Goal: Task Accomplishment & Management: Complete application form

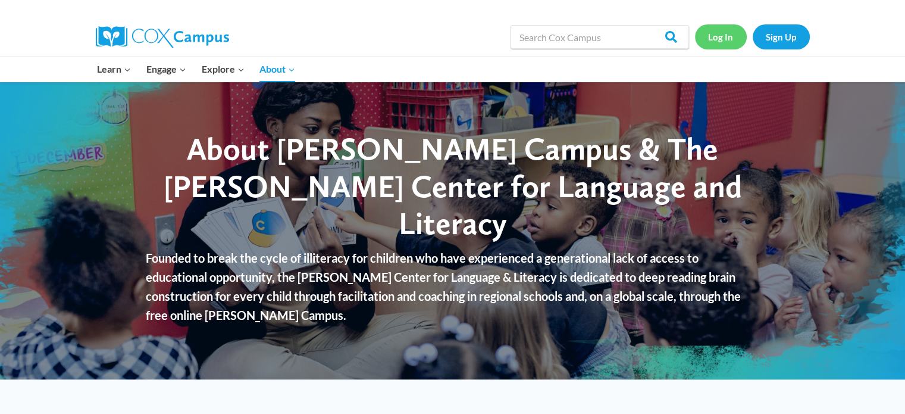
click at [720, 35] on link "Log In" at bounding box center [721, 36] width 52 height 24
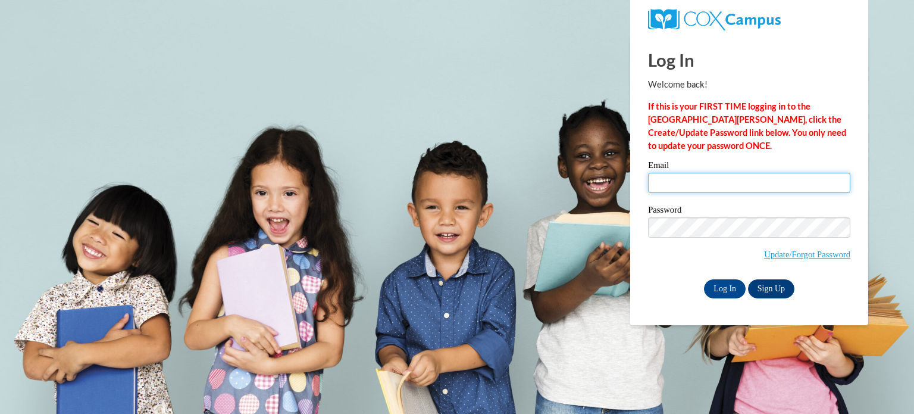
click at [704, 176] on input "Email" at bounding box center [749, 183] width 202 height 20
click at [881, 107] on body "This site uses cookies to help improve your learning experience. By continuing …" at bounding box center [457, 207] width 914 height 414
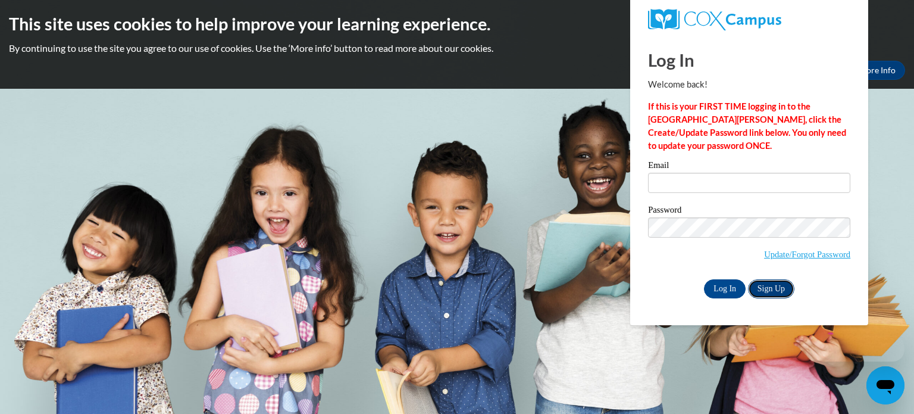
click at [780, 289] on link "Sign Up" at bounding box center [771, 288] width 46 height 19
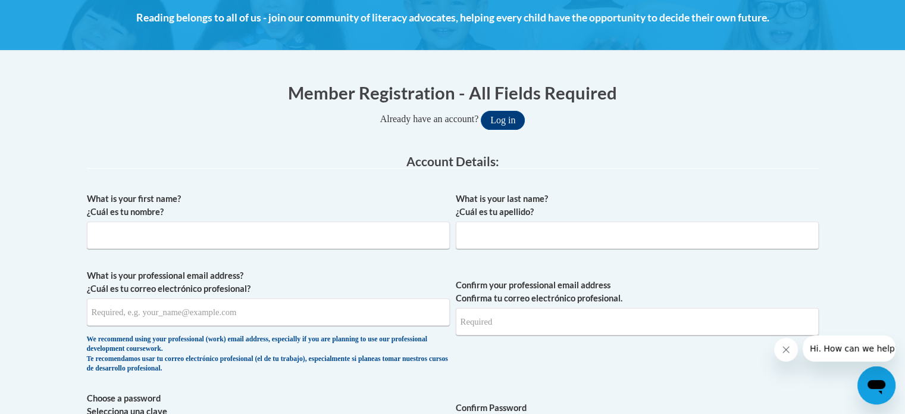
scroll to position [176, 0]
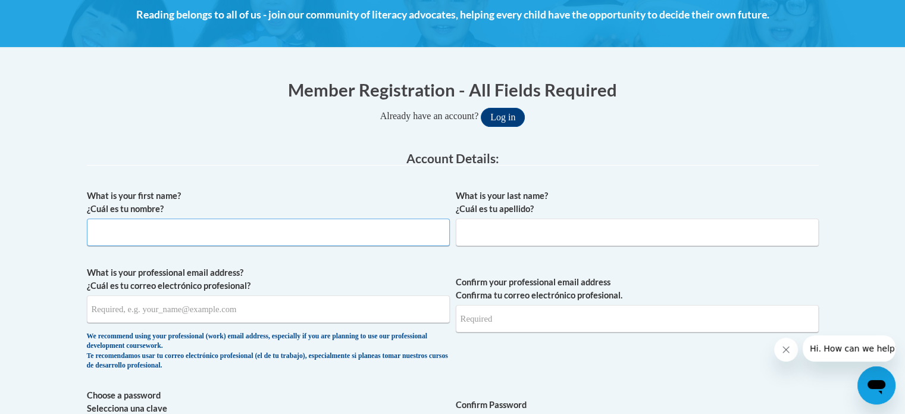
click at [326, 233] on input "What is your first name? ¿Cuál es tu nombre?" at bounding box center [268, 231] width 363 height 27
type input "Erica"
type input "A Scalmato"
type input "ericascalmato@yahoo.com"
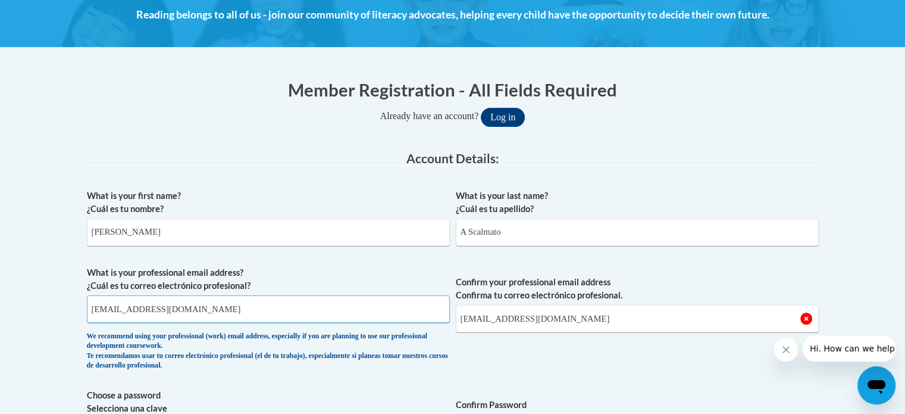
click at [221, 307] on input "ericascalmato@yahoo.com" at bounding box center [268, 308] width 363 height 27
drag, startPoint x: 221, startPoint y: 307, endPoint x: 77, endPoint y: 308, distance: 143.4
drag, startPoint x: 214, startPoint y: 309, endPoint x: 88, endPoint y: 305, distance: 125.6
click at [88, 305] on input "erica.beaufort@k12.sc.us.gov" at bounding box center [268, 308] width 363 height 27
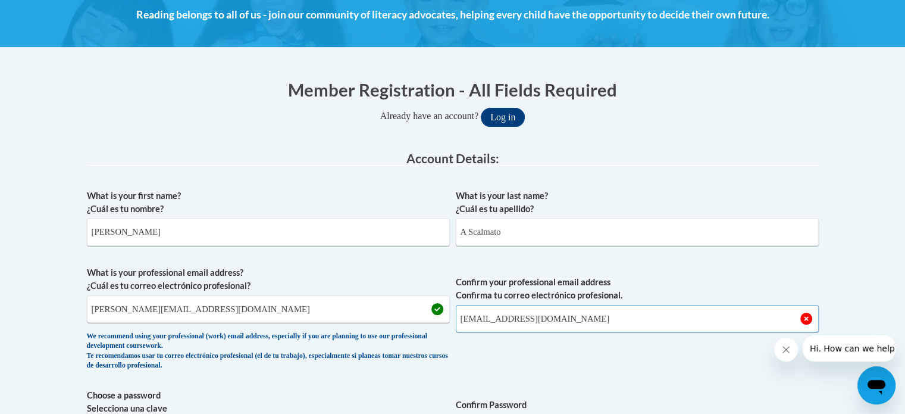
drag, startPoint x: 571, startPoint y: 320, endPoint x: 457, endPoint y: 318, distance: 113.7
click at [457, 318] on input "ericascalmato@yahoo.com" at bounding box center [637, 318] width 363 height 27
click at [152, 309] on input "erica.beaufort@k12.sc.us.gov" at bounding box center [268, 308] width 363 height 27
click at [251, 309] on input "erica.beaufort@beaufort.k12.sc.us.gov" at bounding box center [268, 308] width 363 height 27
type input "erica.beaufort@beaufort.k12.sc.us"
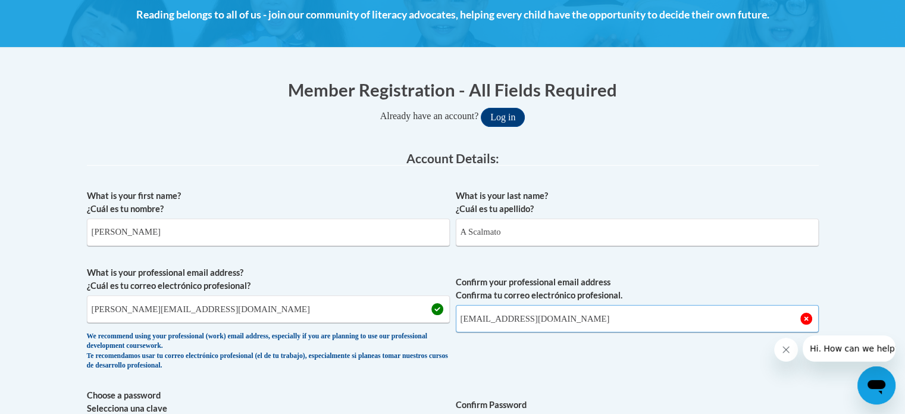
click at [594, 322] on input "ericascalmato@yahoo.com" at bounding box center [637, 318] width 363 height 27
click at [312, 316] on input "erica.beaufort@beaufort.k12.sc.us" at bounding box center [268, 308] width 363 height 27
drag, startPoint x: 239, startPoint y: 312, endPoint x: 80, endPoint y: 314, distance: 158.9
drag, startPoint x: 576, startPoint y: 318, endPoint x: 450, endPoint y: 311, distance: 126.4
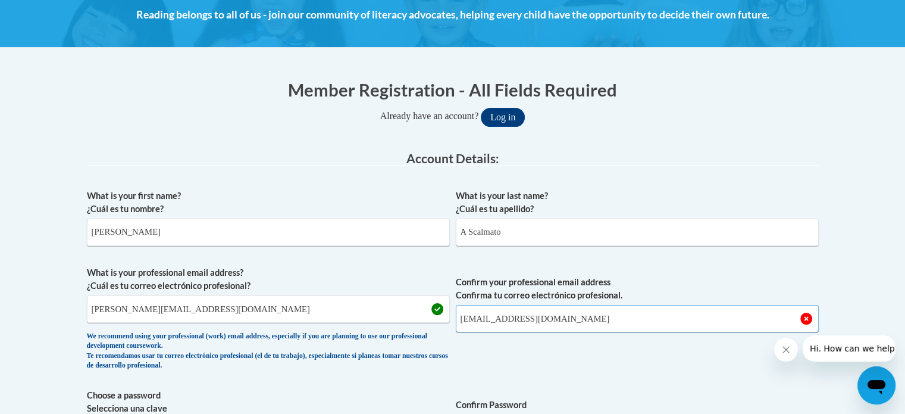
click at [450, 311] on span "What is your professional email address? ¿Cuál es tu correo electrónico profesi…" at bounding box center [453, 321] width 732 height 110
type input "erica.scalmato@beaufort.k12.sc.us"
click at [143, 309] on input "erica.beaufort@beaufort.k12.sc.us" at bounding box center [268, 308] width 363 height 27
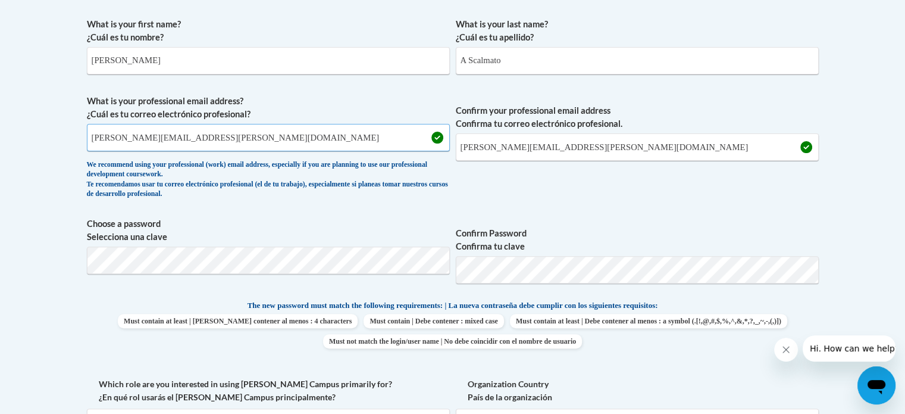
scroll to position [355, 0]
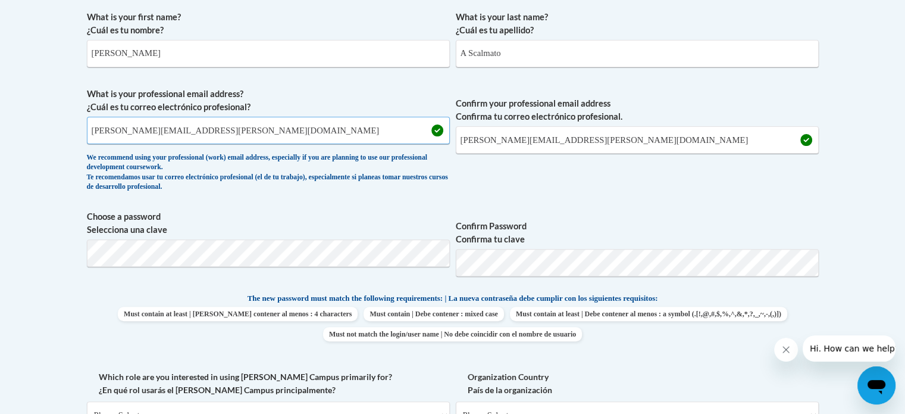
type input "erica.scalmato@beaufort.k12.sc.us"
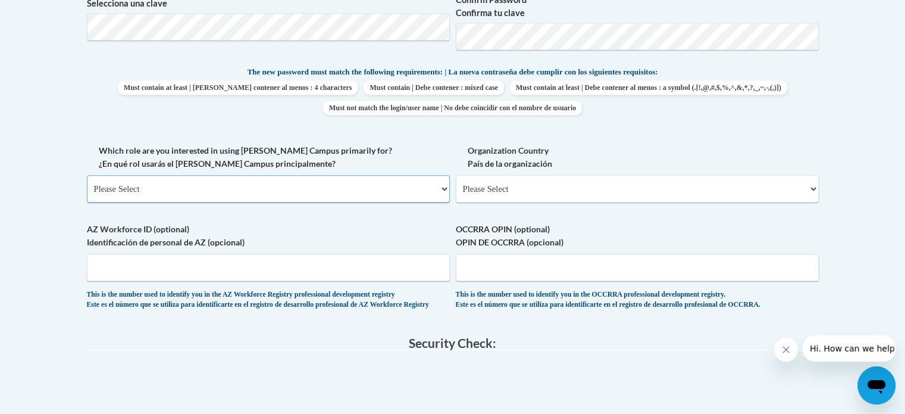
scroll to position [583, 0]
click at [417, 187] on select "Please Select College/University | Colegio/Universidad Community/Nonprofit Part…" at bounding box center [268, 186] width 363 height 27
select select "fbf2d438-af2f-41f8-98f1-81c410e29de3"
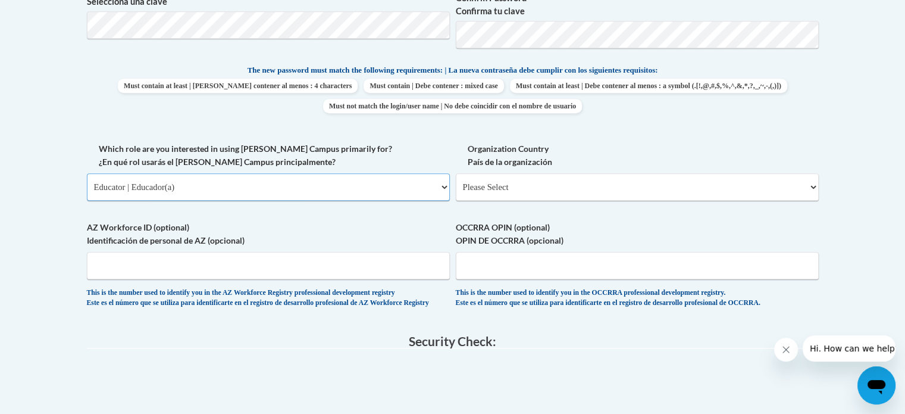
click at [87, 173] on select "Please Select College/University | Colegio/Universidad Community/Nonprofit Part…" at bounding box center [268, 186] width 363 height 27
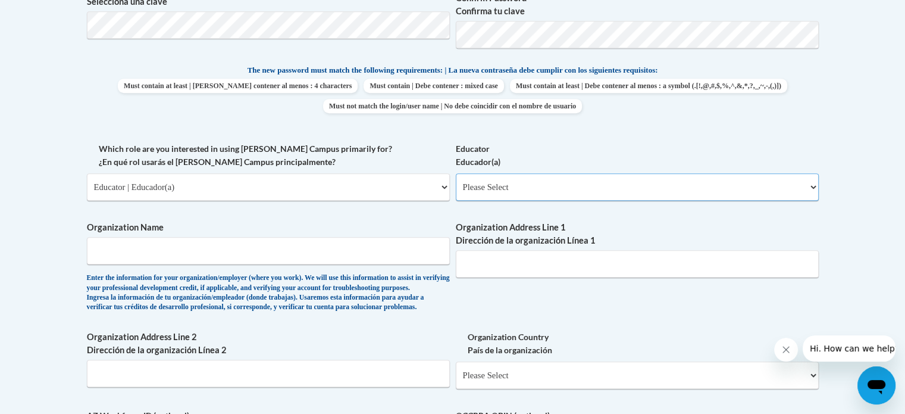
click at [542, 186] on select "Please Select Early Learning/Daycare Teacher/Family Home Care Provider | Maestr…" at bounding box center [637, 186] width 363 height 27
select select "67563ca1-16dc-4830-a7b3-94a34bed3689"
click at [456, 173] on select "Please Select Early Learning/Daycare Teacher/Family Home Care Provider | Maestr…" at bounding box center [637, 186] width 363 height 27
click at [247, 255] on input "Organization Name" at bounding box center [268, 250] width 363 height 27
type input "B"
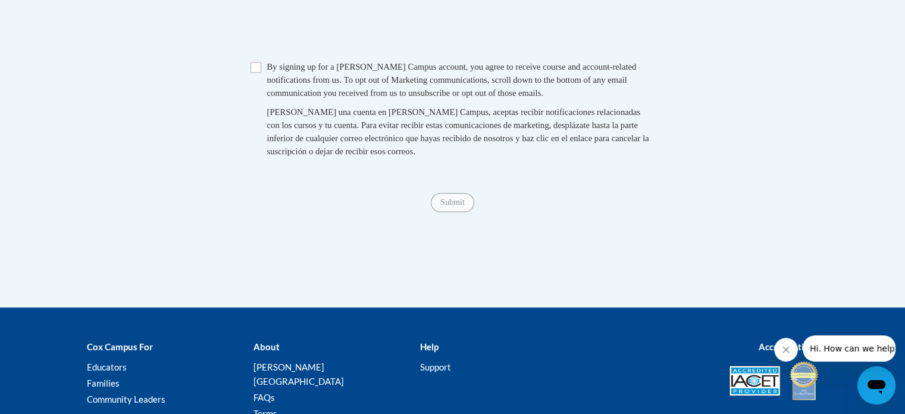
scroll to position [1127, 0]
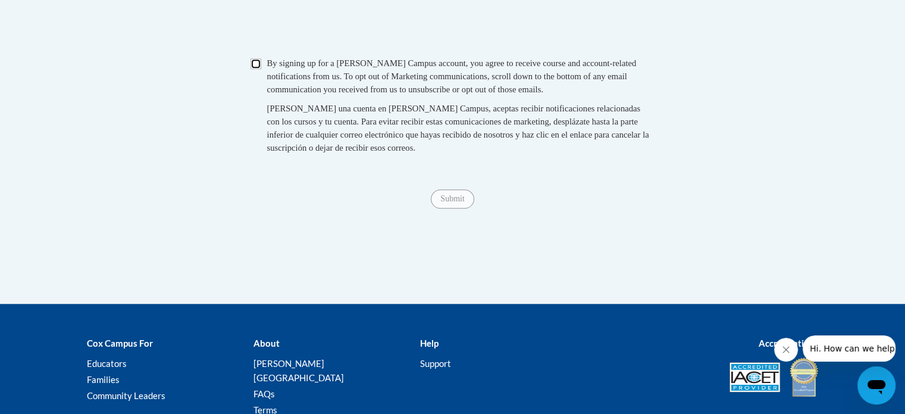
click at [256, 69] on input "Checkbox" at bounding box center [256, 63] width 11 height 11
checkbox input "true"
click at [446, 208] on input "Submit" at bounding box center [452, 198] width 43 height 19
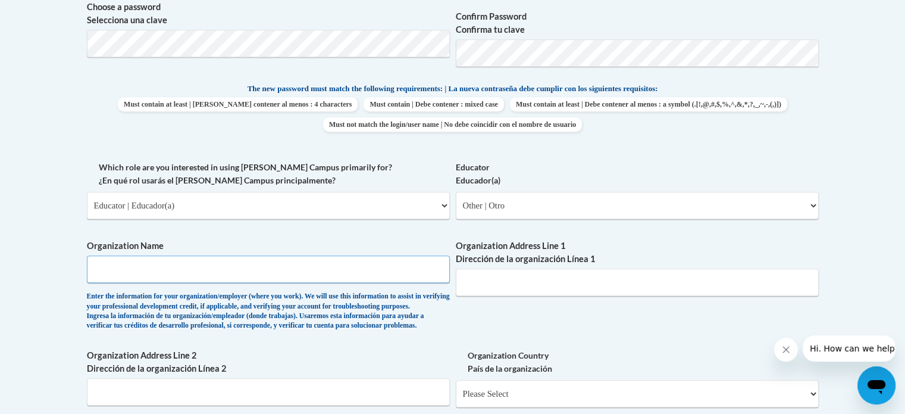
scroll to position [557, 0]
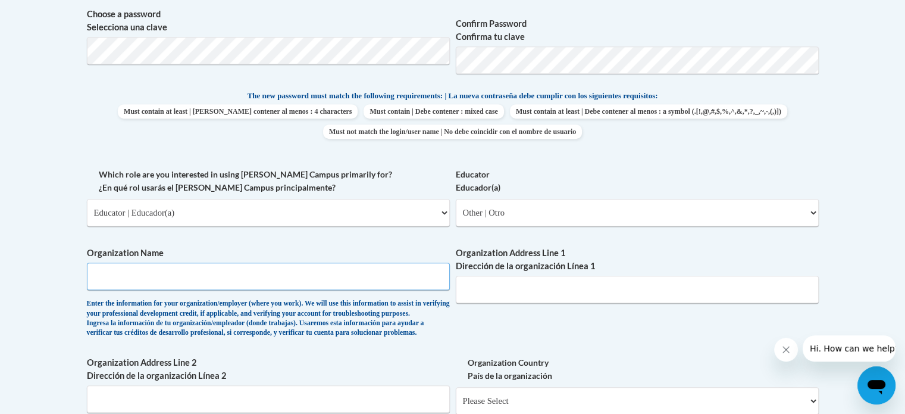
click at [279, 276] on input "Organization Name" at bounding box center [268, 275] width 363 height 27
click at [243, 273] on input "Beaufort County School" at bounding box center [268, 275] width 363 height 27
type input "Beaufort County School District"
click at [495, 297] on input "Organization Address Line 1 Dirección de la organización Línea 1" at bounding box center [637, 289] width 363 height 27
click at [359, 283] on input "Beaufort County School District" at bounding box center [268, 275] width 363 height 27
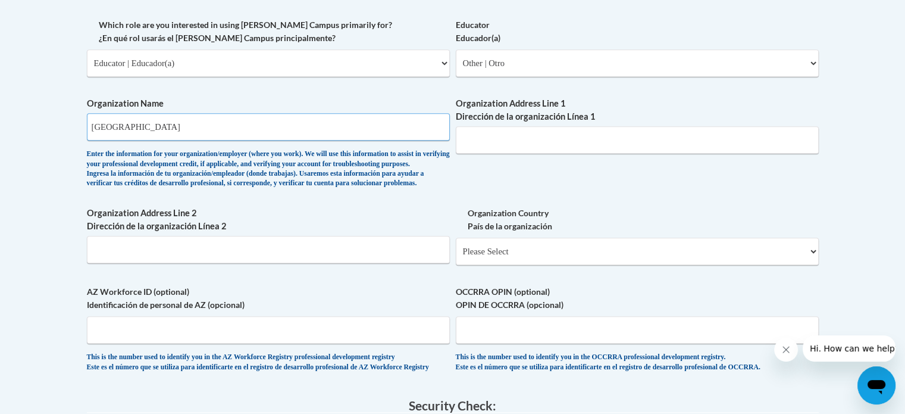
scroll to position [702, 0]
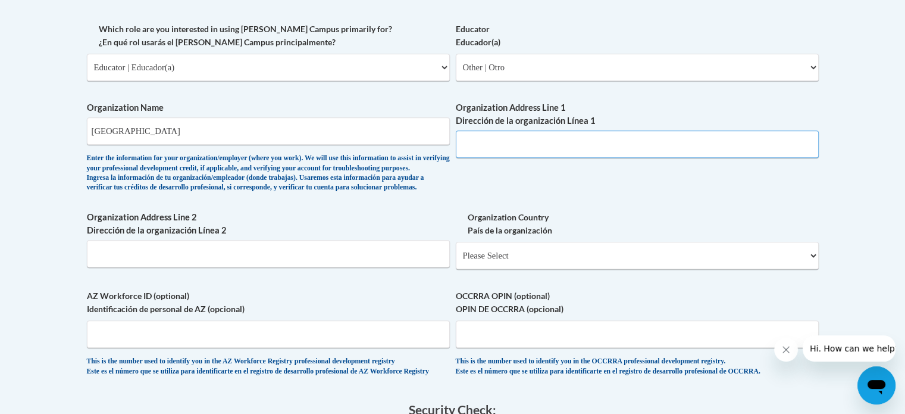
click at [471, 145] on input "Organization Address Line 1 Dirección de la organización Línea 1" at bounding box center [637, 143] width 363 height 27
type input "43W K Alston Drive"
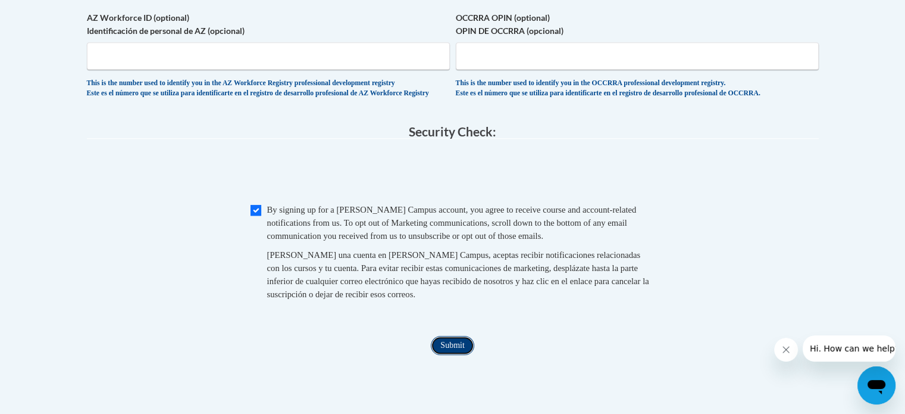
click at [464, 355] on input "Submit" at bounding box center [452, 345] width 43 height 19
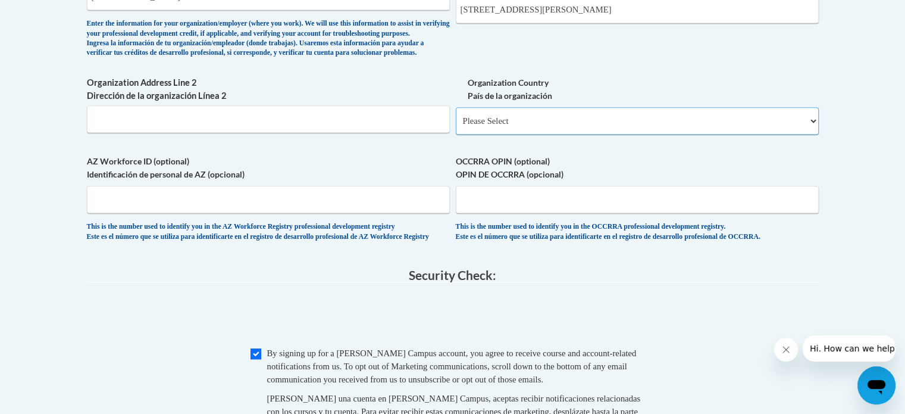
scroll to position [828, 0]
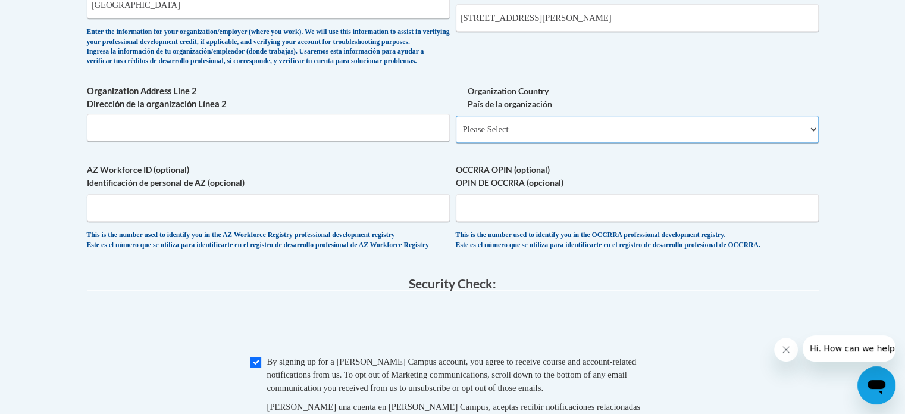
click at [550, 143] on select "Please Select United States | Estados Unidos Outside of the United States | Fue…" at bounding box center [637, 128] width 363 height 27
select select "ad49bcad-a171-4b2e-b99c-48b446064914"
click at [456, 134] on select "Please Select United States | Estados Unidos Outside of the United States | Fue…" at bounding box center [637, 128] width 363 height 27
select select
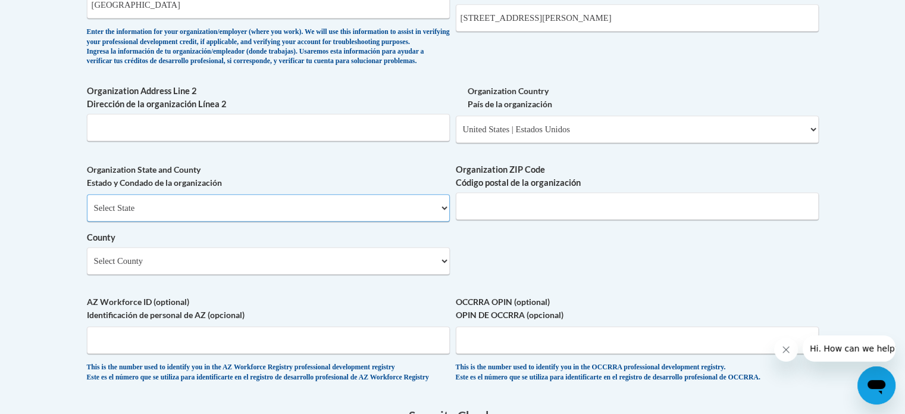
click at [245, 221] on select "Select State Alabama Alaska Arizona Arkansas California Colorado Connecticut De…" at bounding box center [268, 207] width 363 height 27
select select "South Carolina"
click at [87, 213] on select "Select State Alabama Alaska Arizona Arkansas California Colorado Connecticut De…" at bounding box center [268, 207] width 363 height 27
click at [527, 220] on input "Organization ZIP Code Código postal de la organización" at bounding box center [637, 205] width 363 height 27
click at [481, 220] on input "299906" at bounding box center [637, 205] width 363 height 27
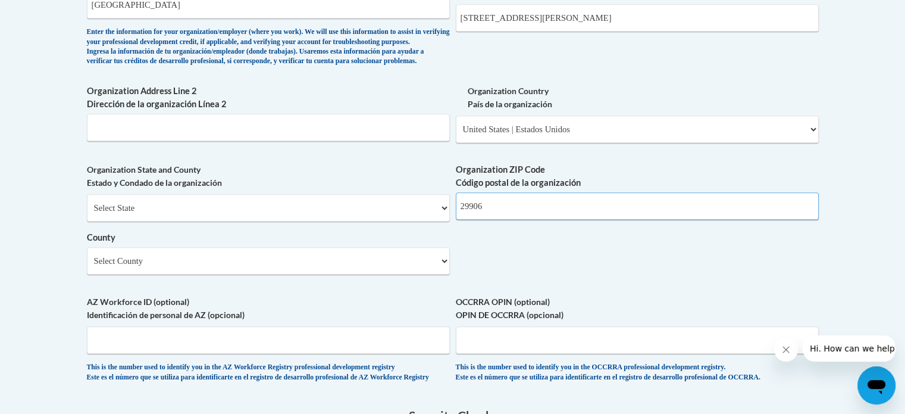
type input "29906"
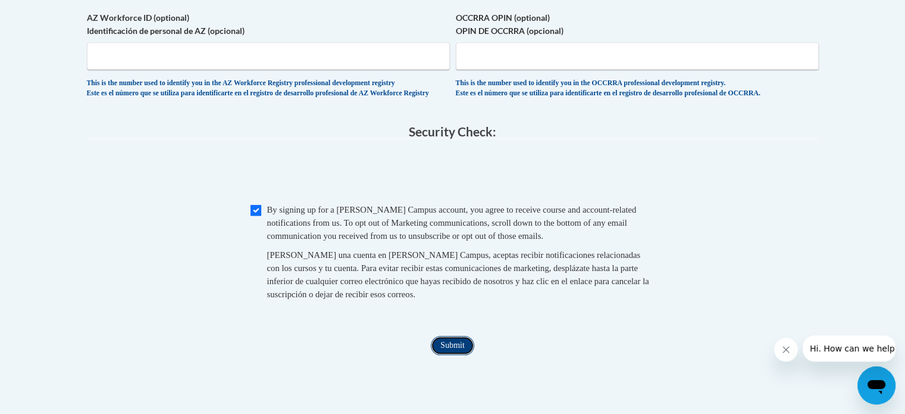
click at [454, 355] on input "Submit" at bounding box center [452, 345] width 43 height 19
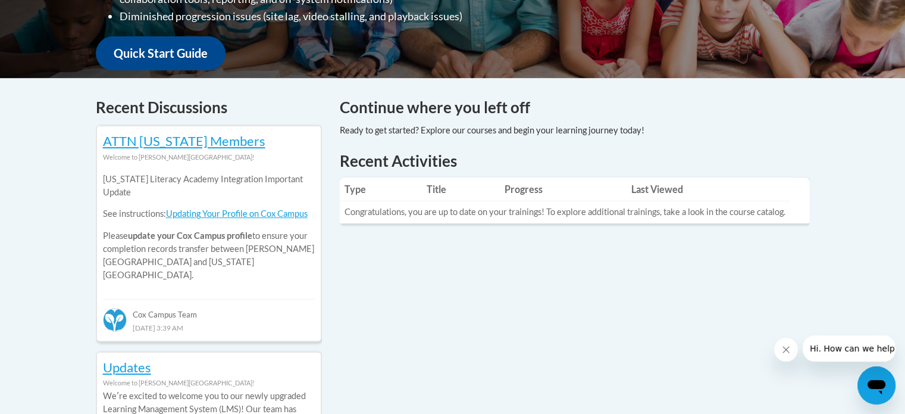
scroll to position [433, 0]
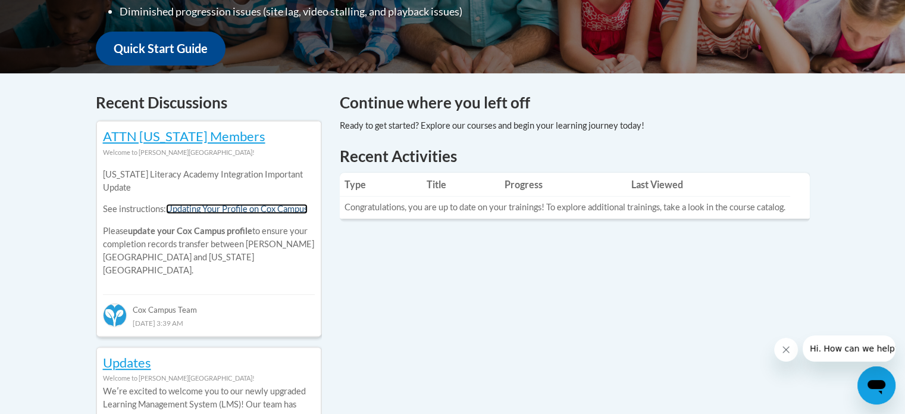
click at [281, 211] on link "Updating Your Profile on Cox Campus" at bounding box center [237, 209] width 142 height 10
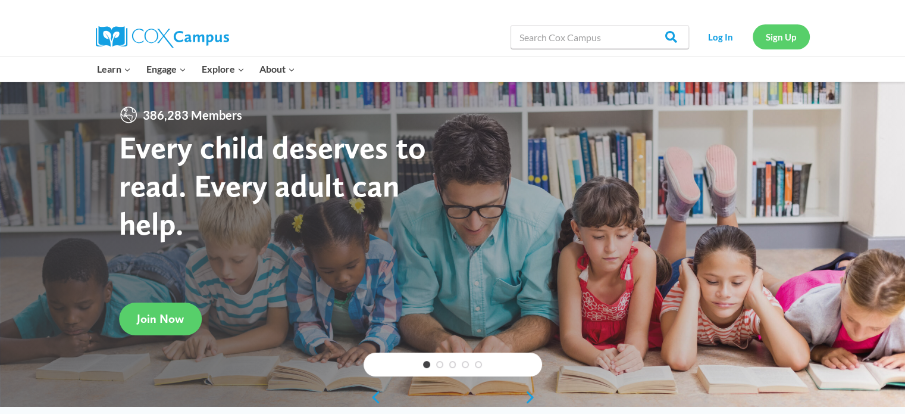
click at [777, 36] on link "Sign Up" at bounding box center [781, 36] width 57 height 24
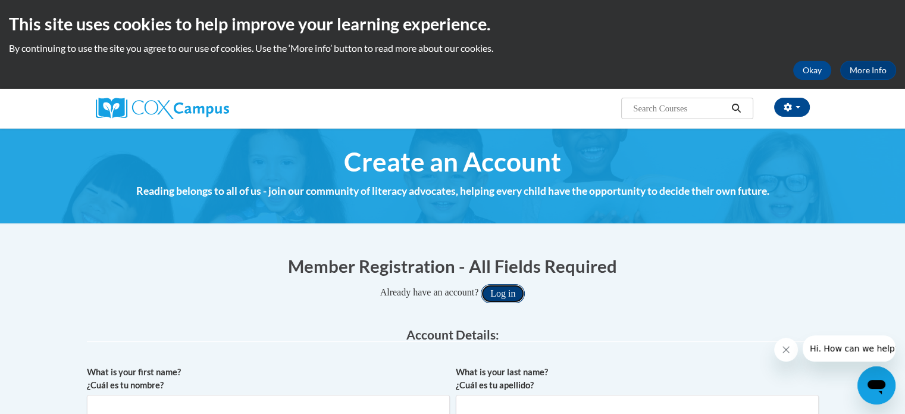
click at [505, 297] on button "Log in" at bounding box center [503, 293] width 44 height 19
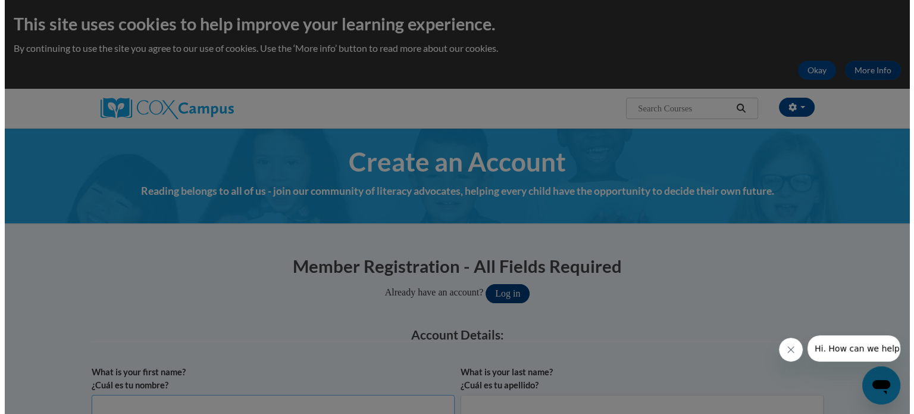
scroll to position [7, 0]
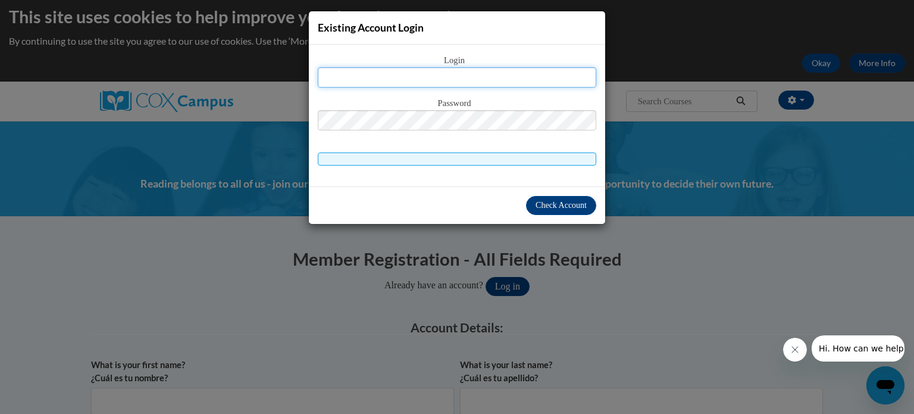
click at [459, 74] on input "text" at bounding box center [457, 77] width 279 height 20
type input "erica.scalmato@beaufort.k12.sc.us"
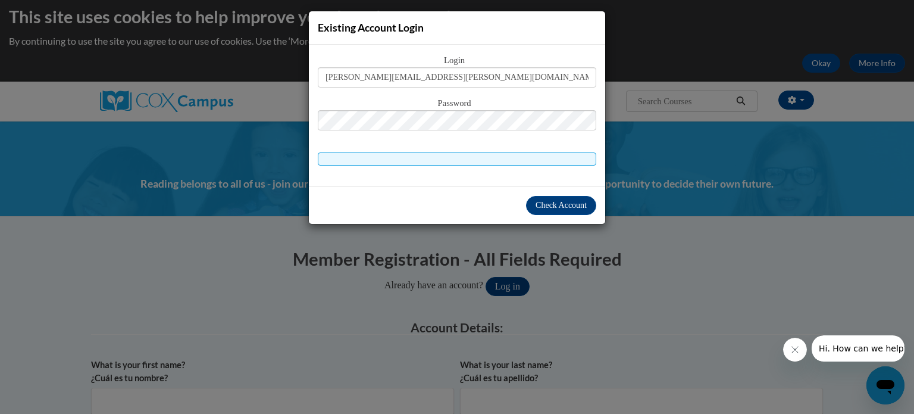
click at [495, 157] on span at bounding box center [457, 158] width 279 height 13
click at [549, 205] on span "Check Account" at bounding box center [561, 205] width 51 height 9
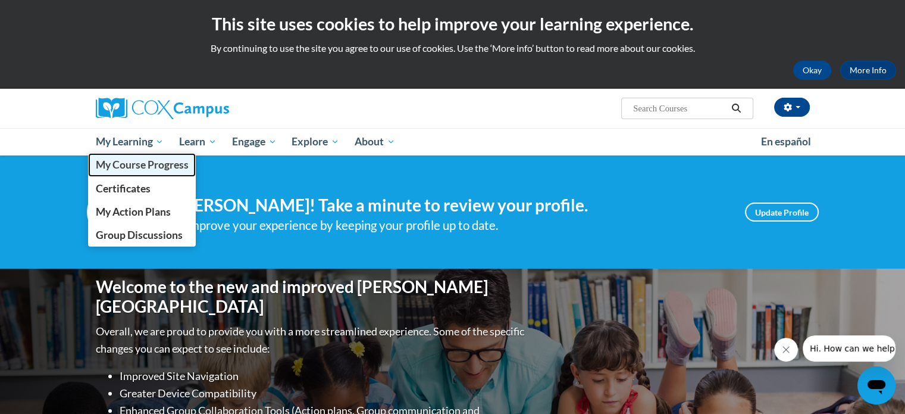
click at [148, 164] on span "My Course Progress" at bounding box center [141, 164] width 93 height 12
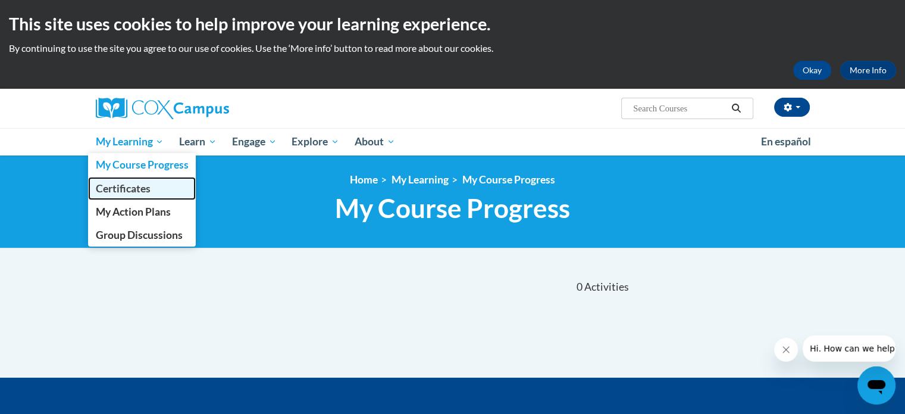
click at [143, 185] on span "Certificates" at bounding box center [122, 188] width 55 height 12
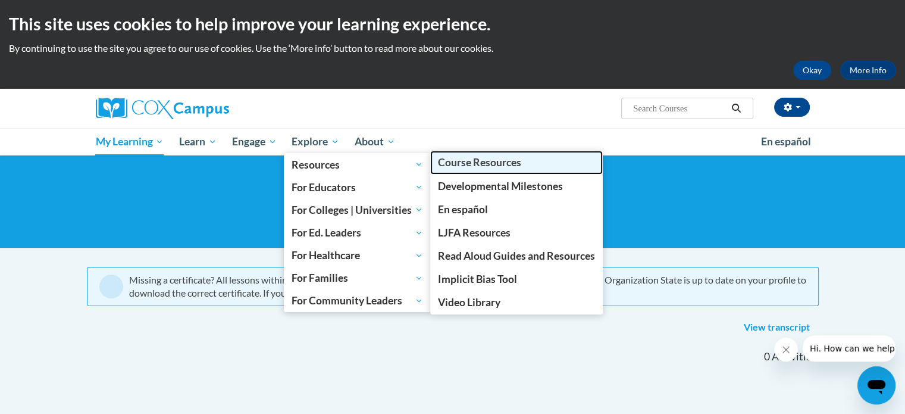
click at [468, 160] on span "Course Resources" at bounding box center [479, 162] width 83 height 12
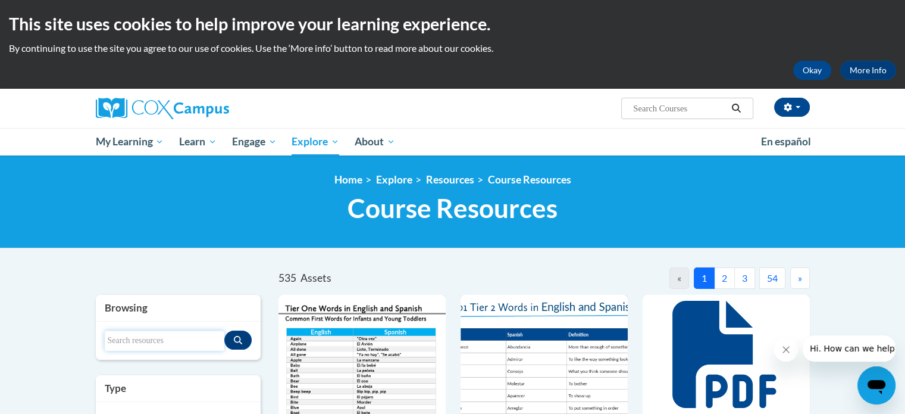
click at [162, 343] on input "Search resources" at bounding box center [165, 340] width 120 height 20
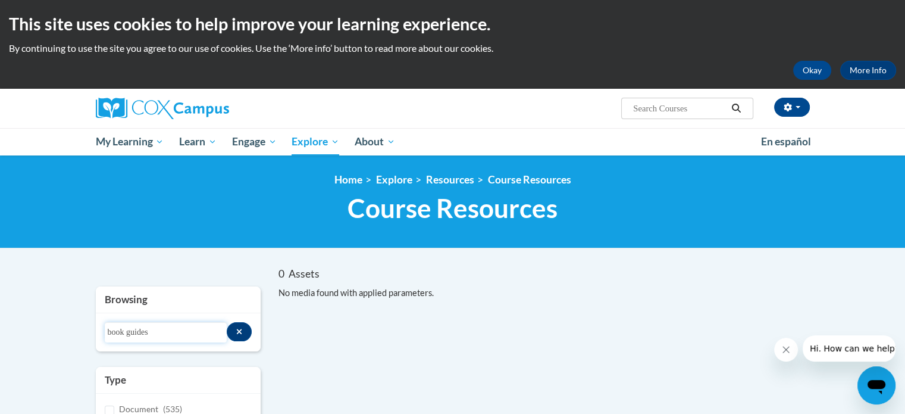
click at [159, 333] on input "book guides" at bounding box center [166, 332] width 122 height 20
type input "book"
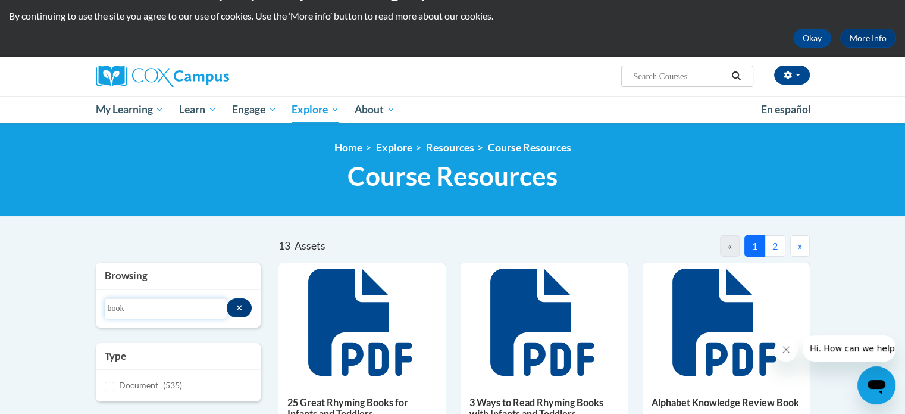
scroll to position [30, 0]
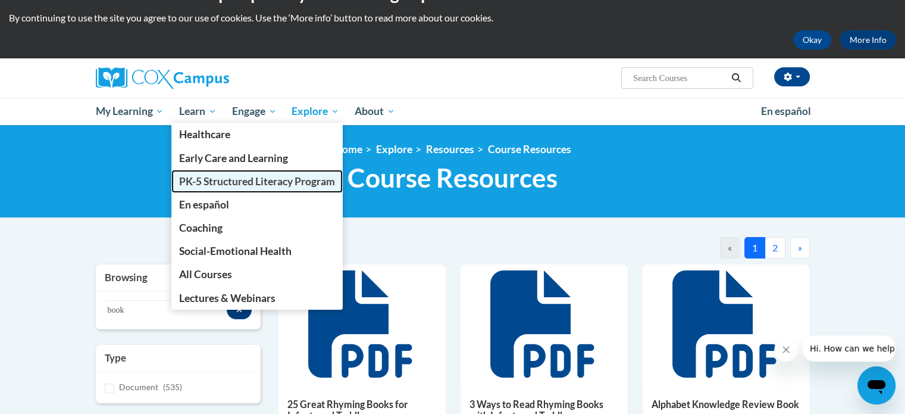
click at [219, 182] on span "PK-5 Structured Literacy Program" at bounding box center [257, 181] width 156 height 12
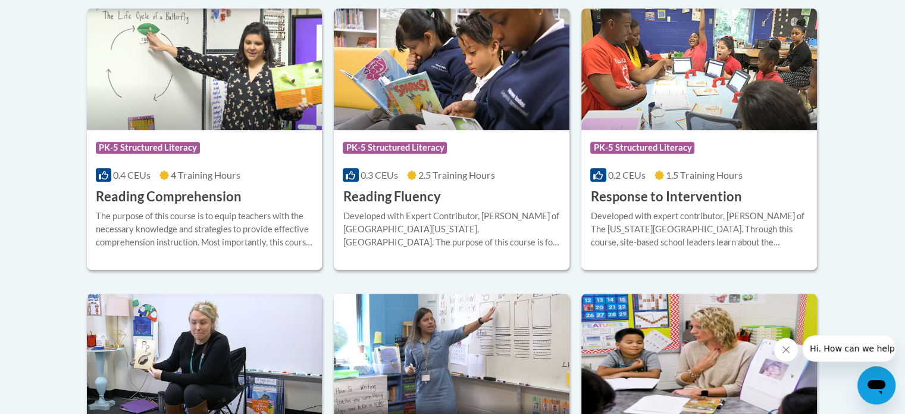
scroll to position [1143, 0]
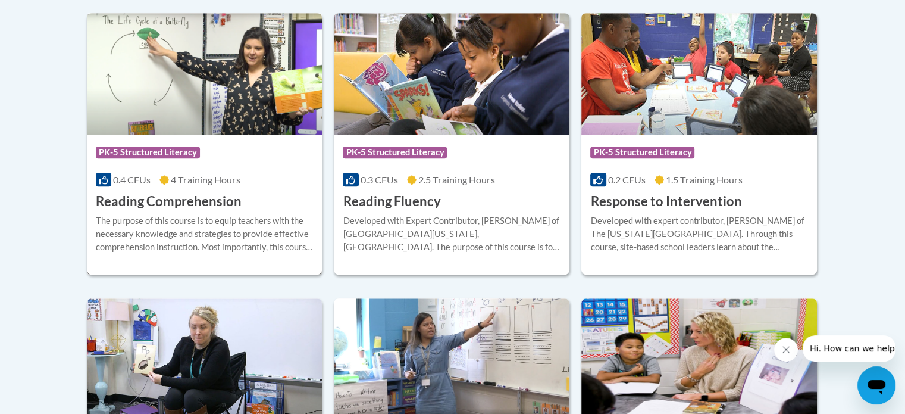
click at [198, 202] on h3 "Reading Comprehension" at bounding box center [169, 201] width 146 height 18
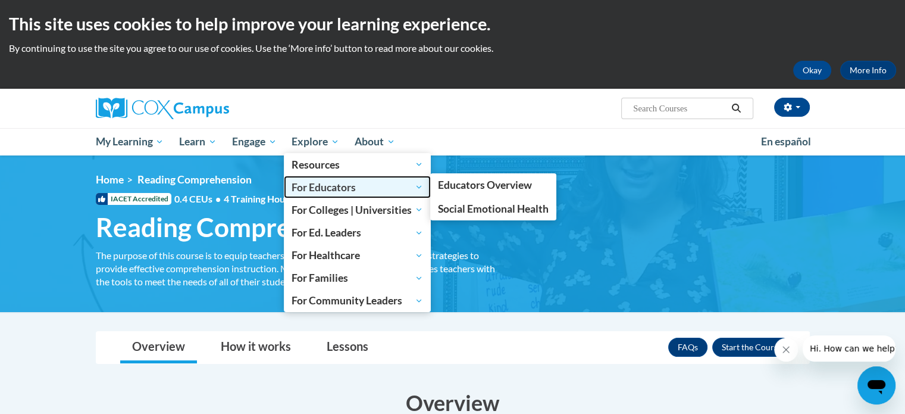
click at [336, 190] on span "For Educators" at bounding box center [358, 187] width 132 height 14
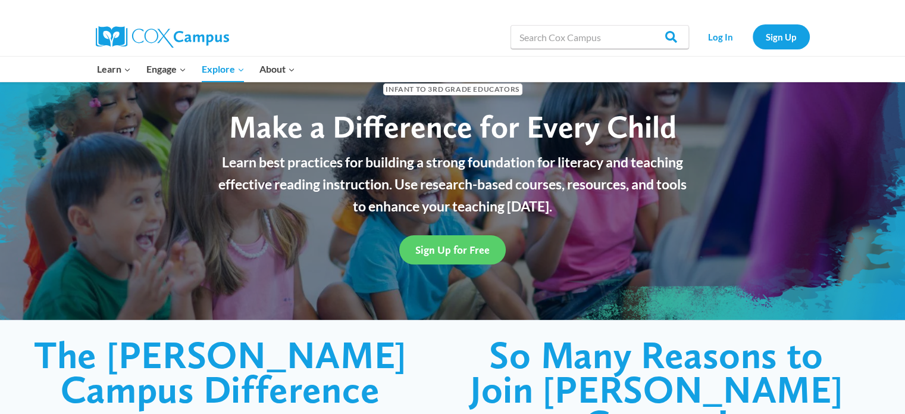
scroll to position [40, 0]
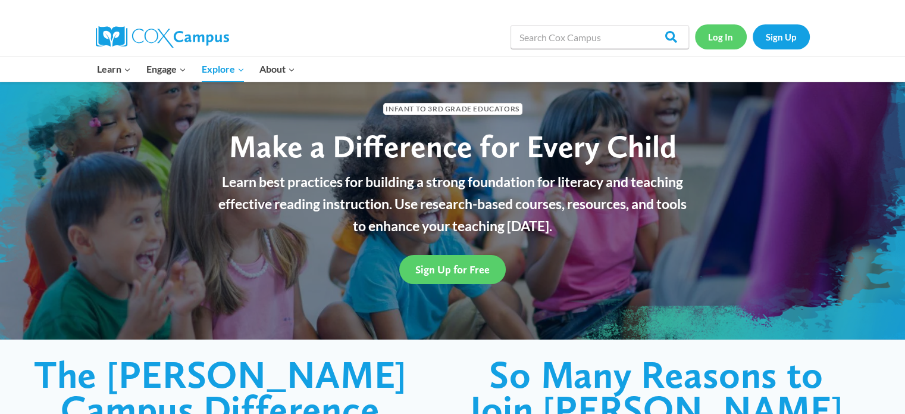
click at [718, 36] on link "Log In" at bounding box center [721, 36] width 52 height 24
